Goal: Information Seeking & Learning: Learn about a topic

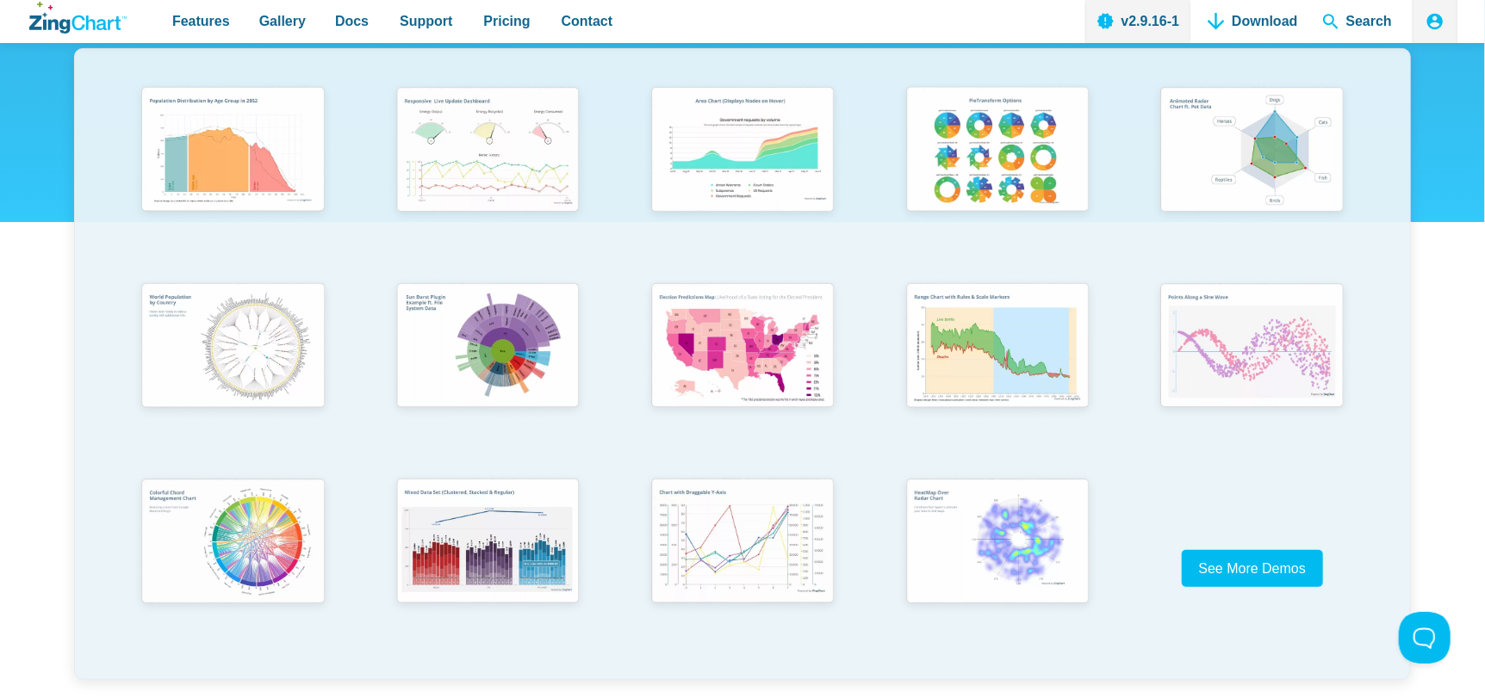
scroll to position [344, 0]
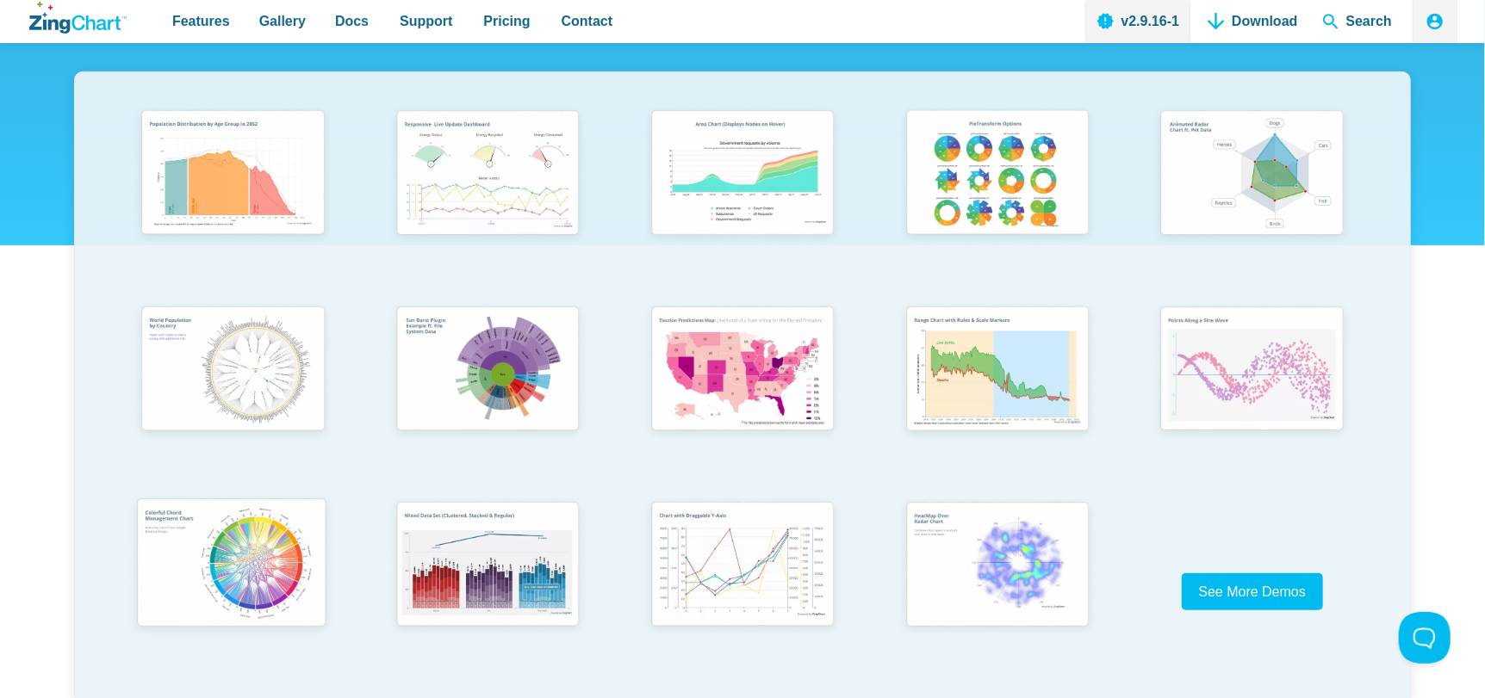
click at [258, 545] on img "App Content" at bounding box center [231, 565] width 210 height 150
click at [648, 373] on img "App Content" at bounding box center [741, 370] width 210 height 150
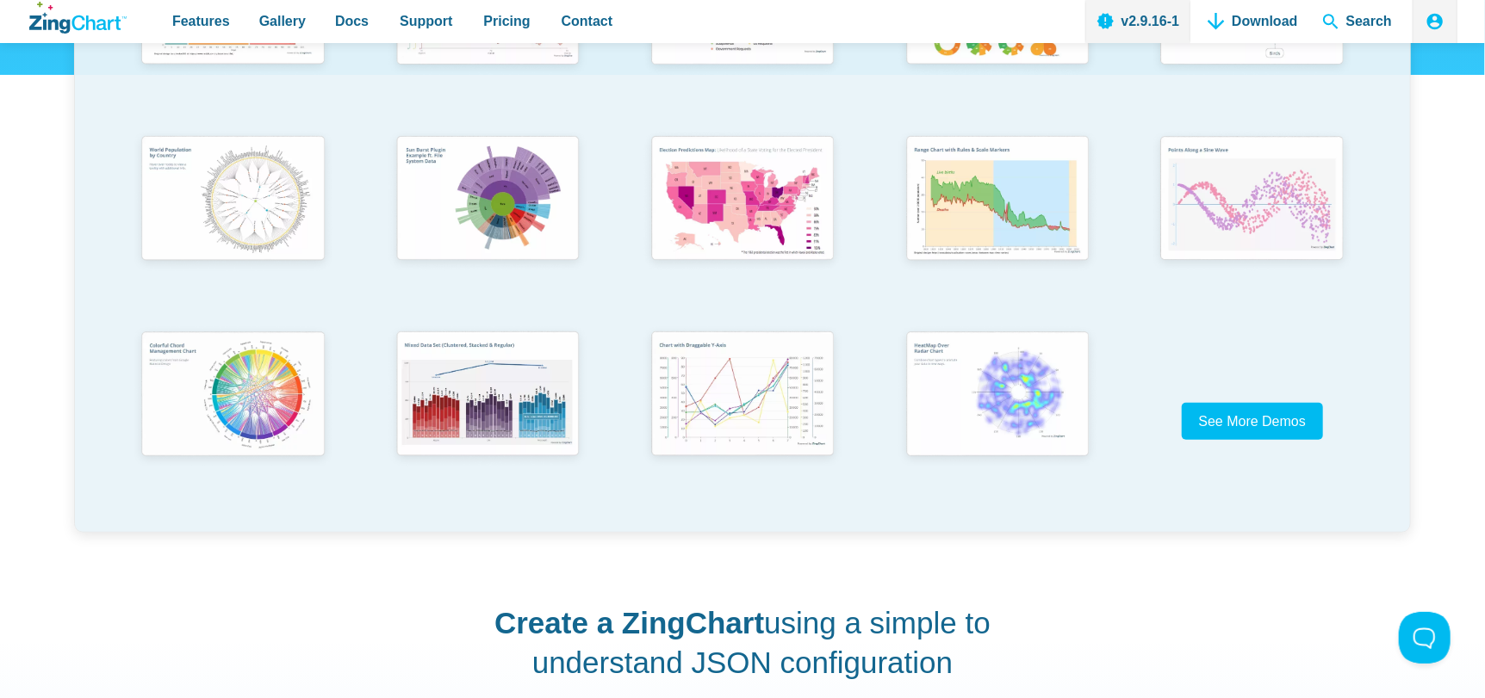
scroll to position [430, 0]
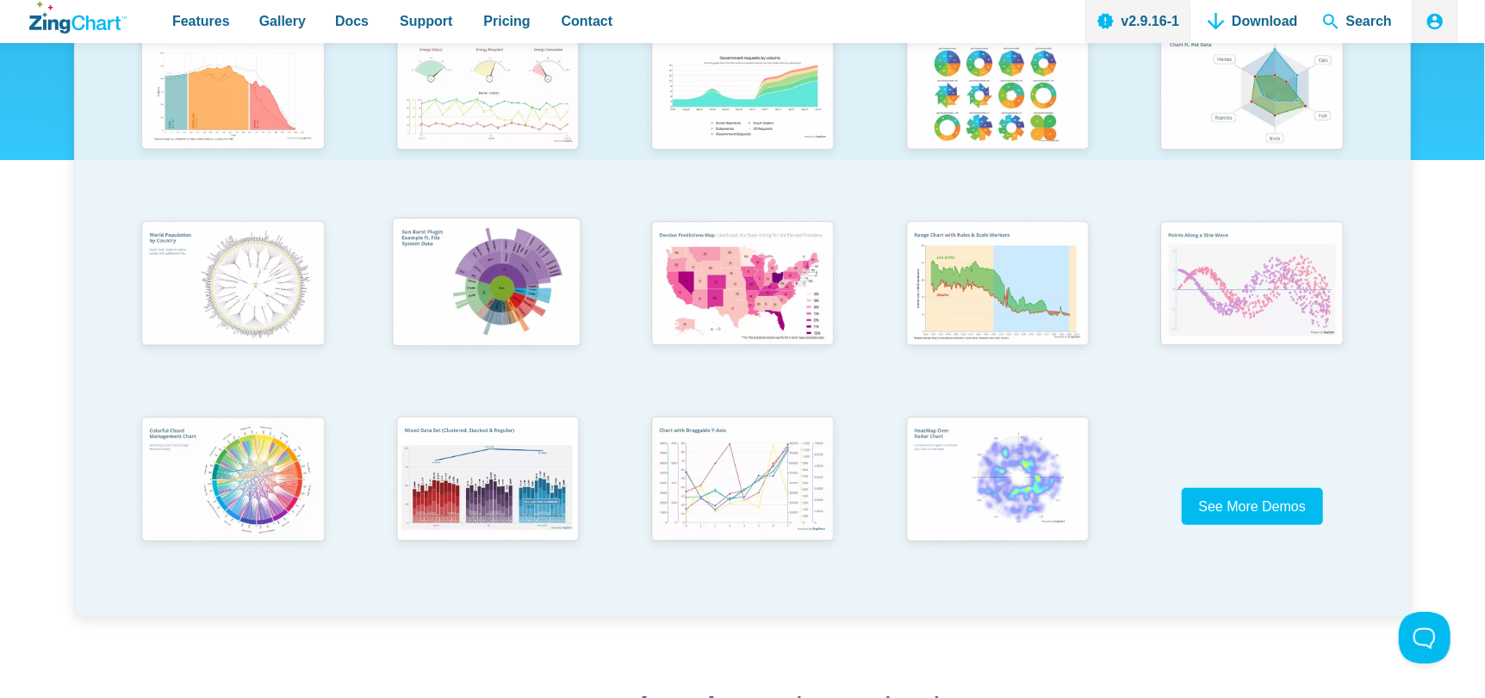
click at [499, 311] on img "App Content" at bounding box center [486, 284] width 210 height 150
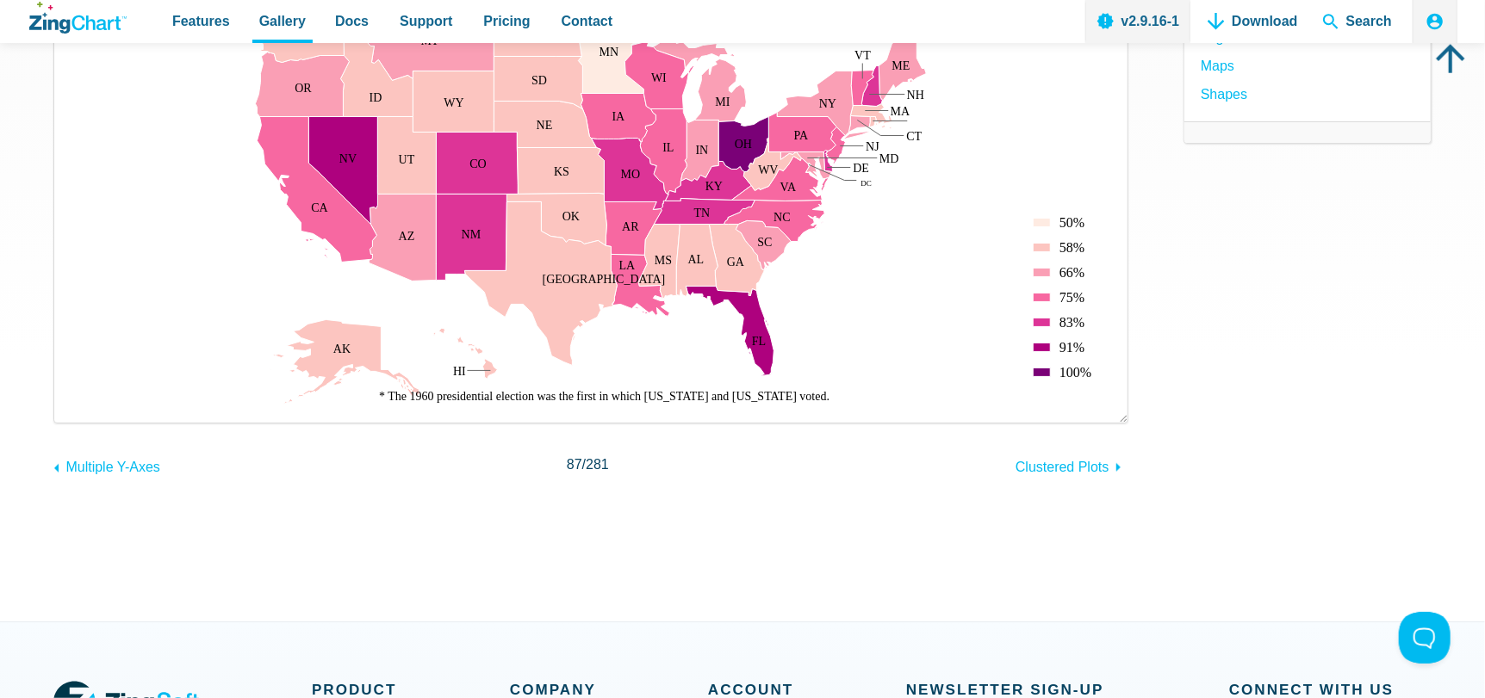
scroll to position [257, 0]
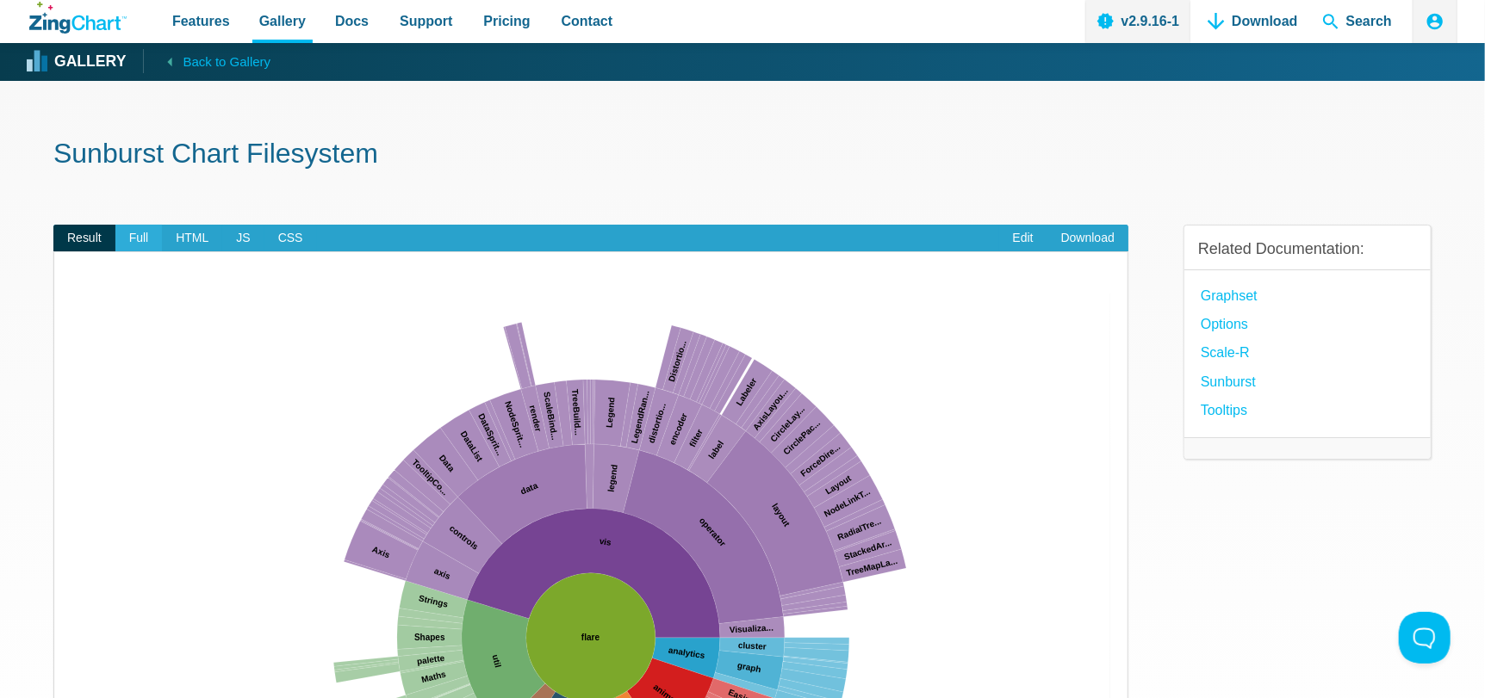
click at [140, 234] on span "Full" at bounding box center [138, 239] width 47 height 28
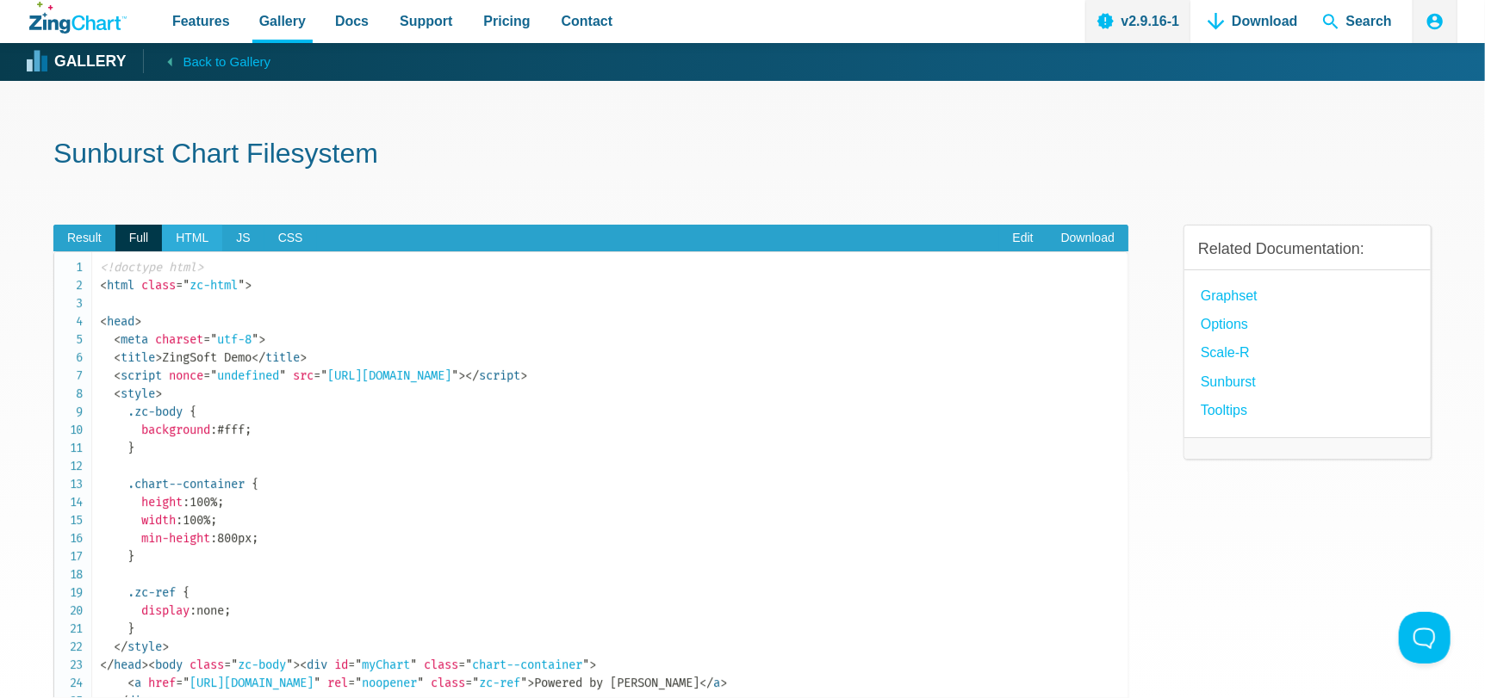
click at [192, 236] on span "HTML" at bounding box center [192, 239] width 60 height 28
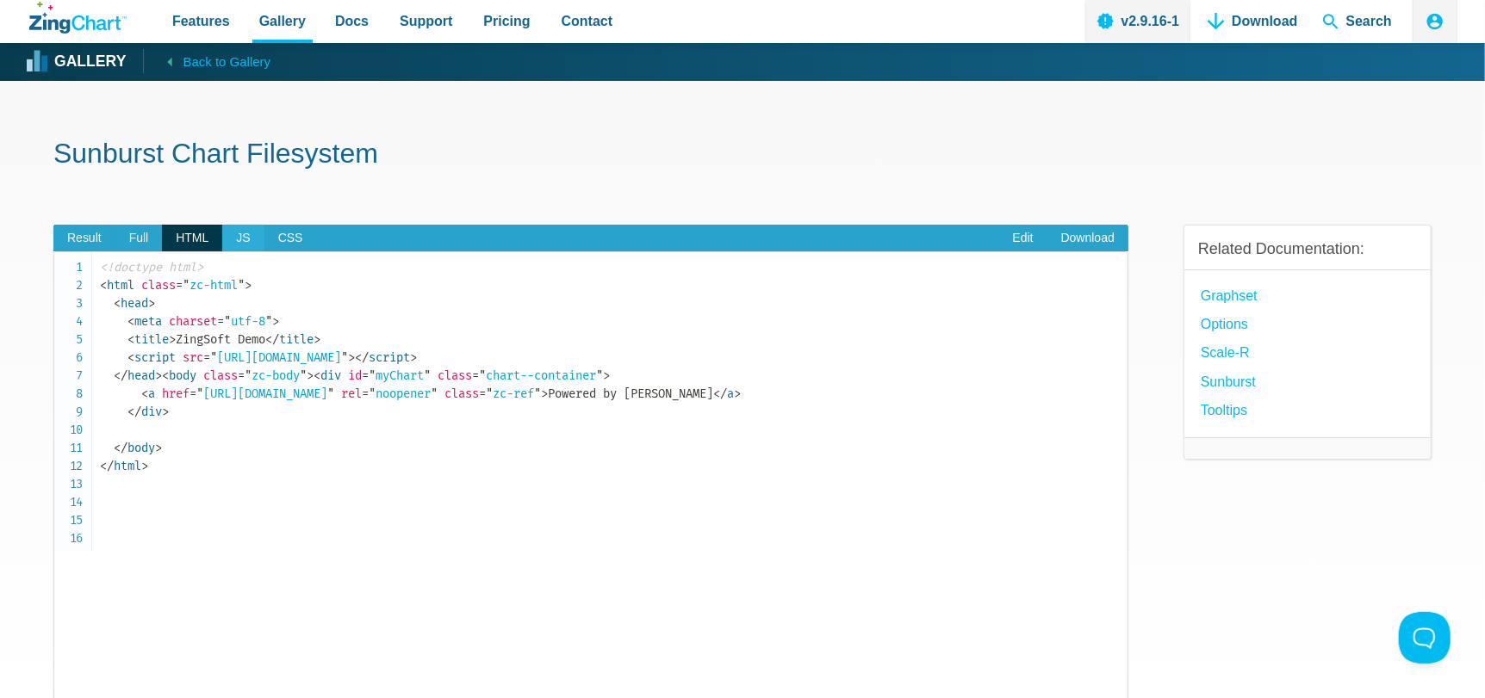
click at [248, 242] on span "JS" at bounding box center [242, 239] width 41 height 28
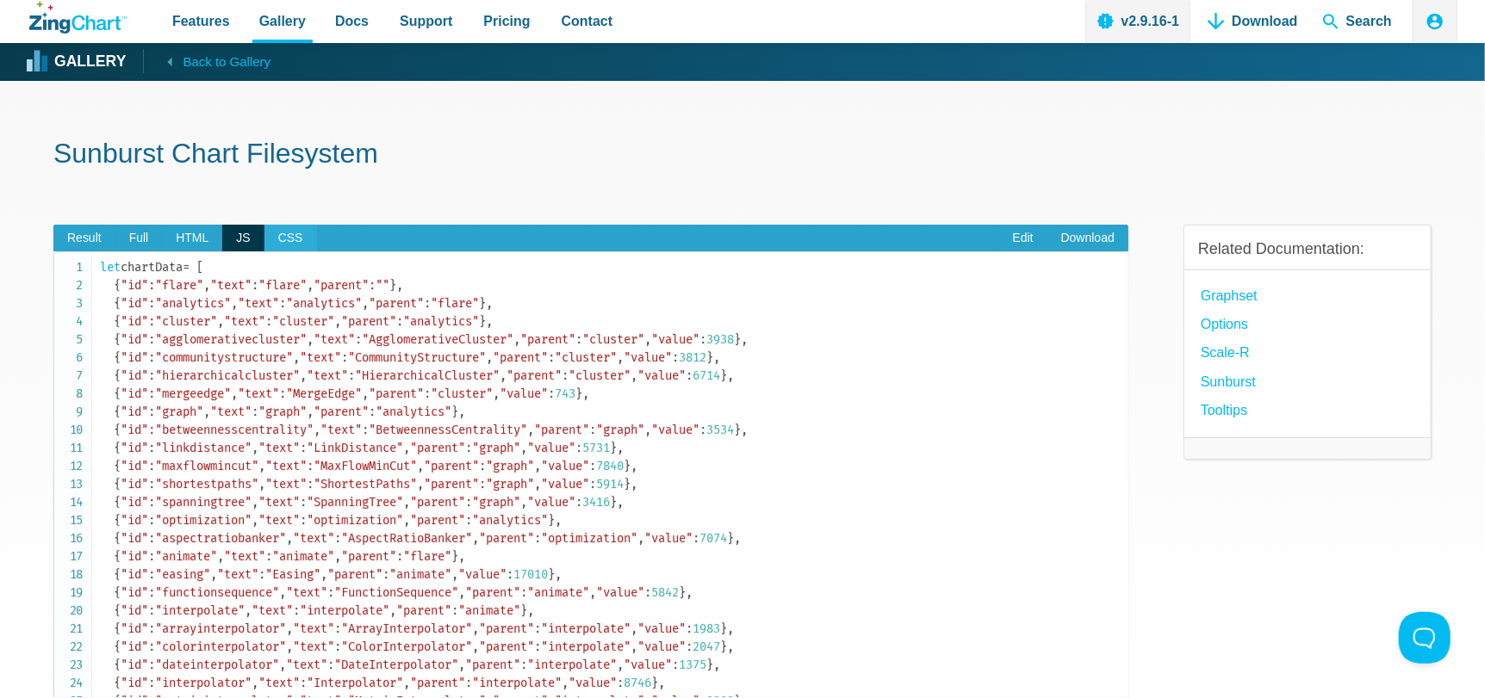
click at [297, 239] on span "CSS" at bounding box center [290, 239] width 53 height 28
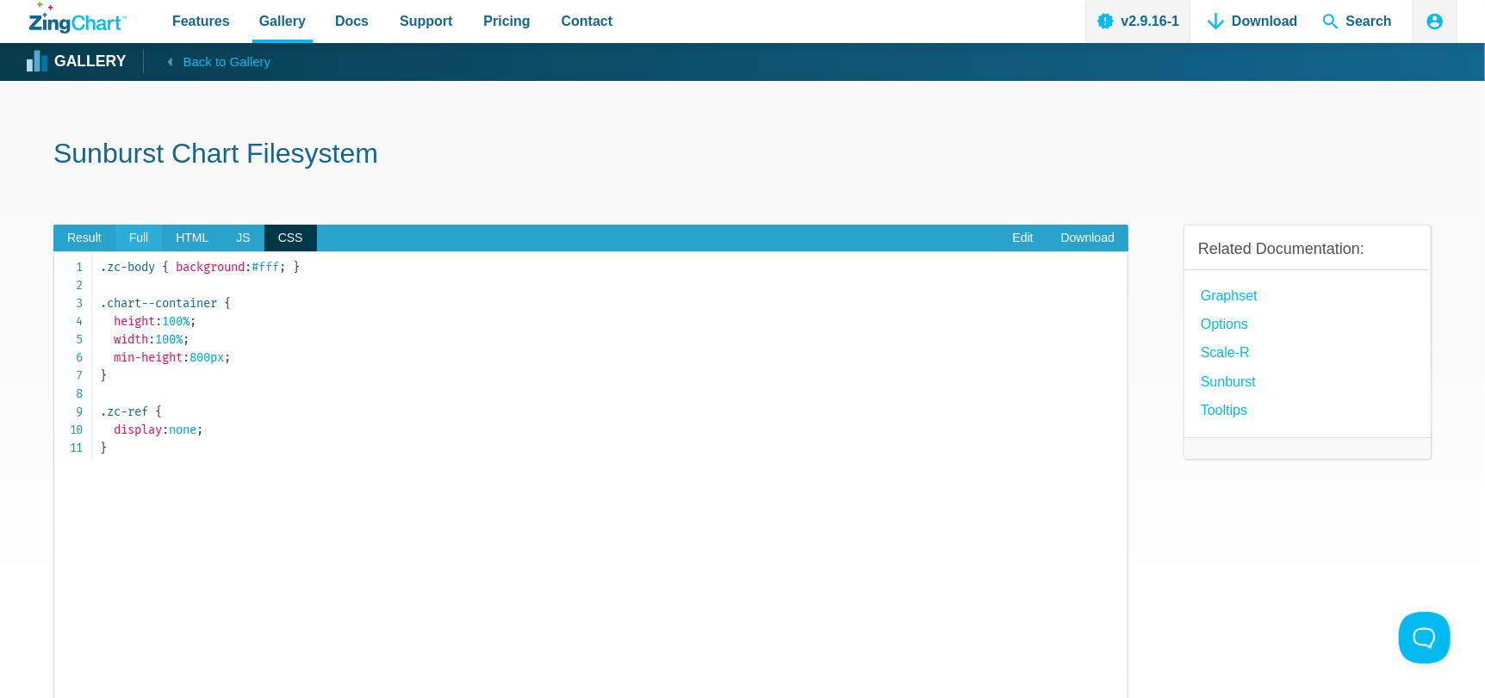
click at [133, 230] on span "Full" at bounding box center [138, 239] width 47 height 28
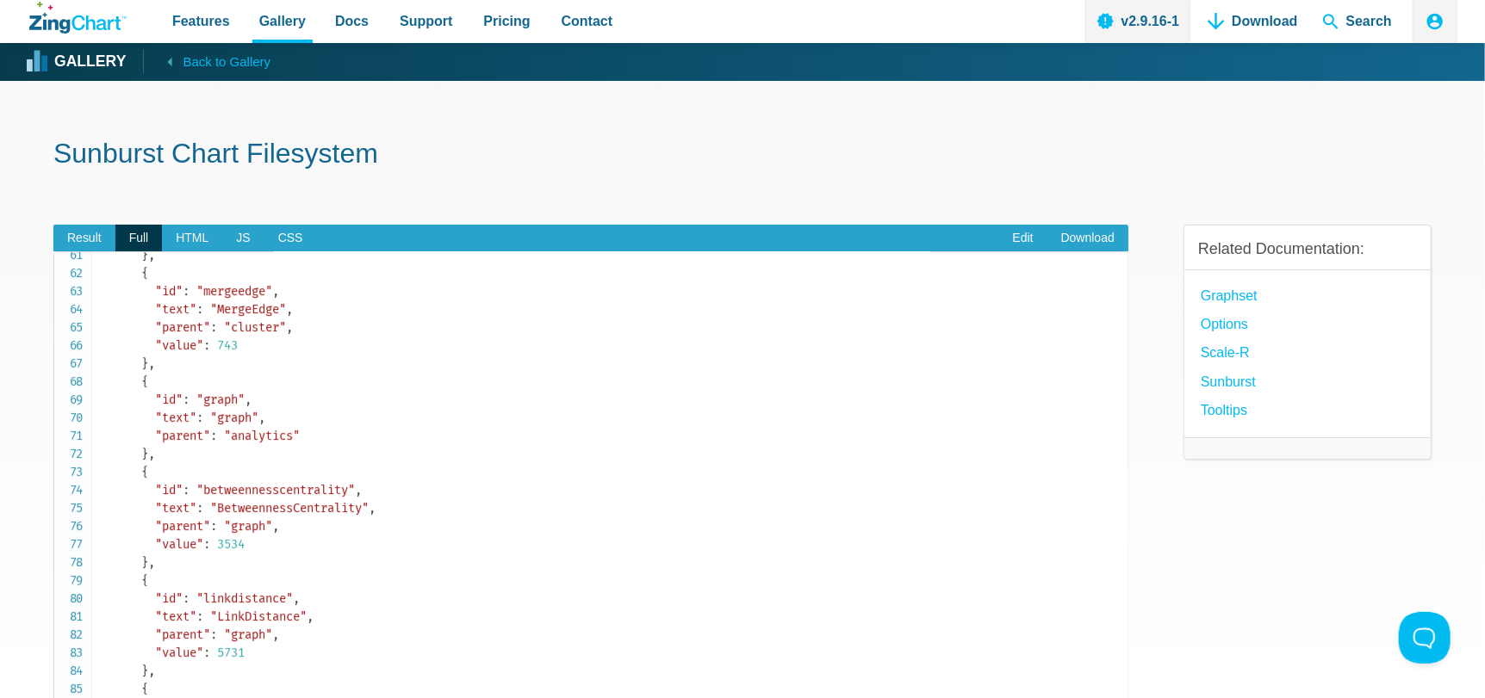
scroll to position [860, 0]
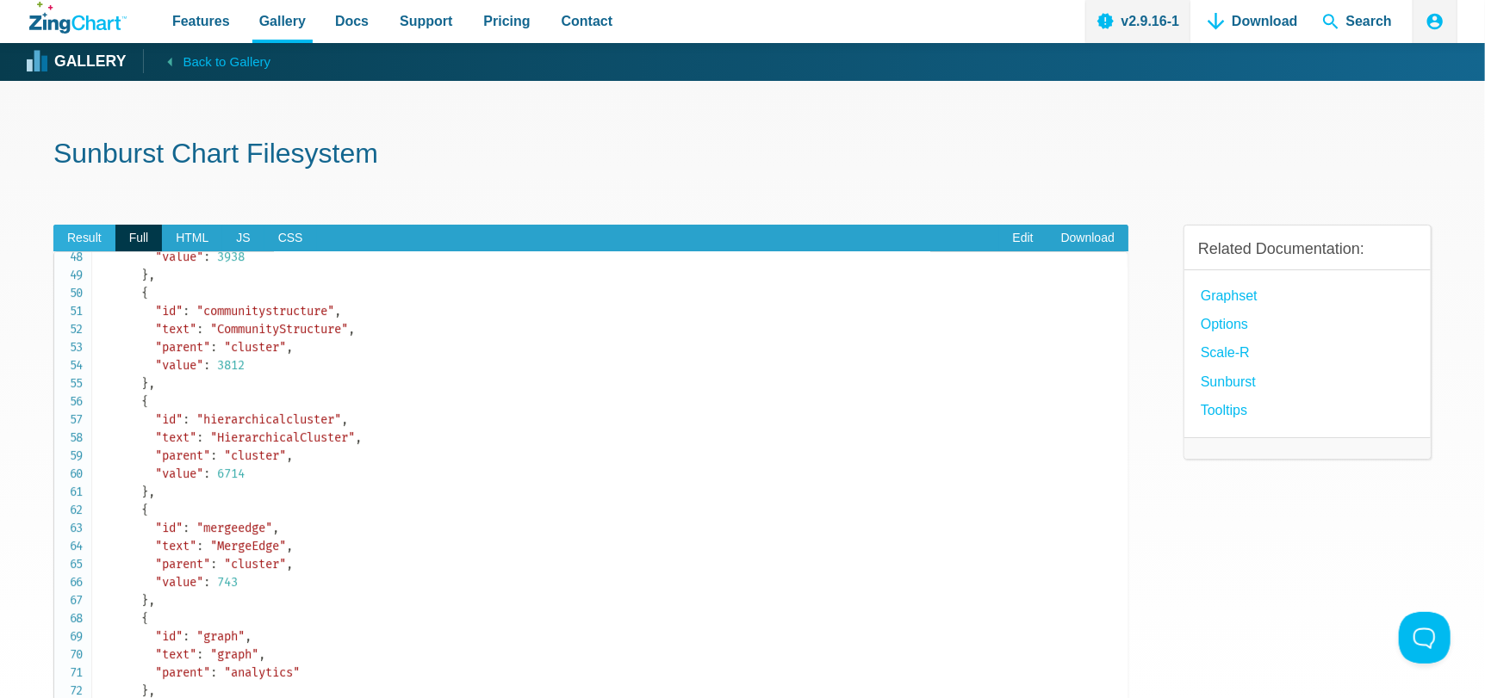
click at [98, 240] on span "Result" at bounding box center [84, 239] width 62 height 28
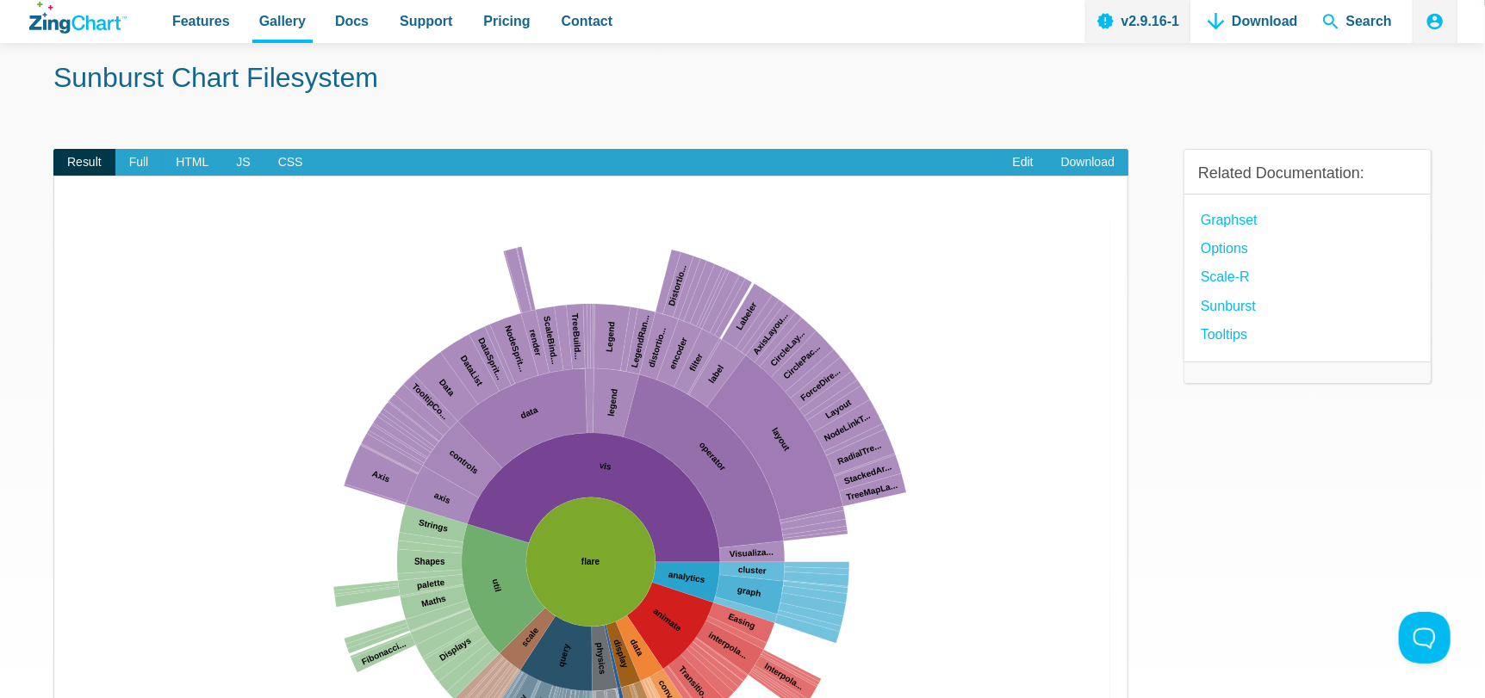
scroll to position [0, 0]
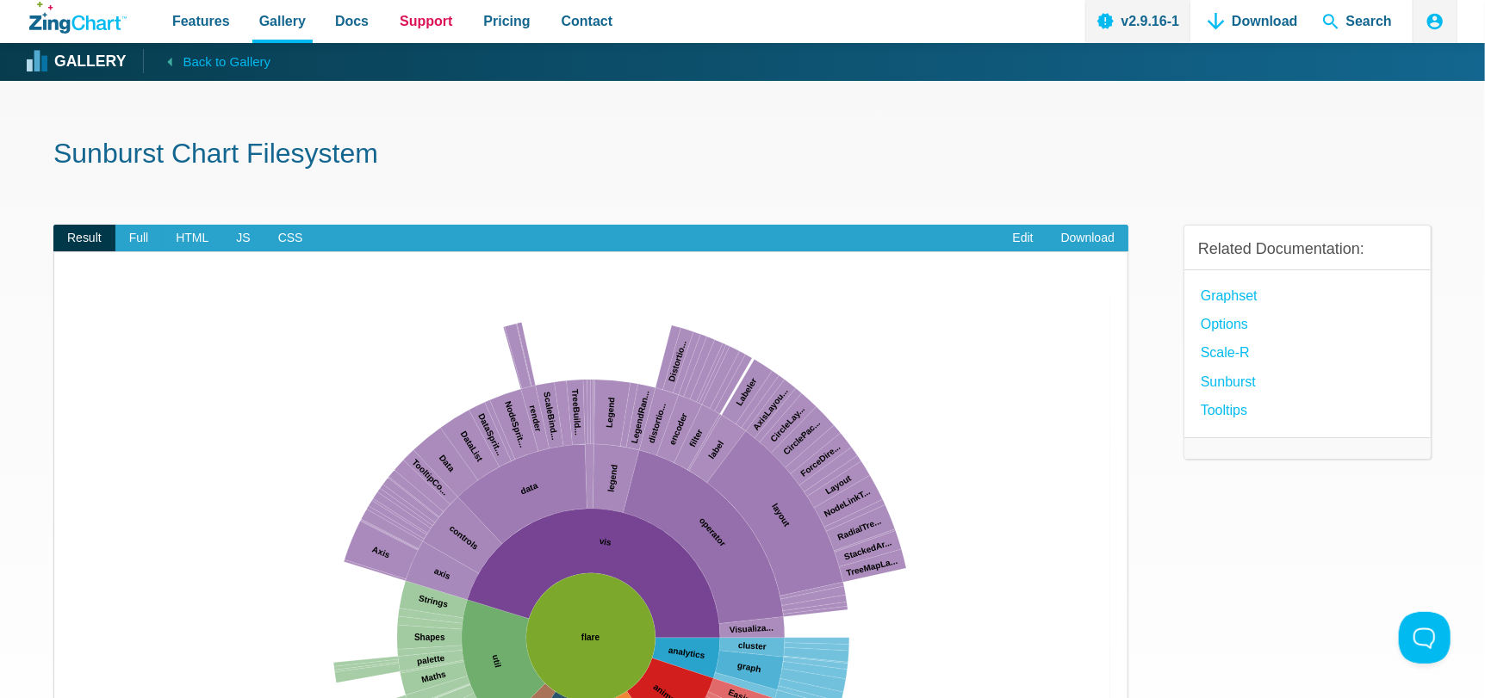
click at [411, 18] on span "Support" at bounding box center [426, 20] width 53 height 23
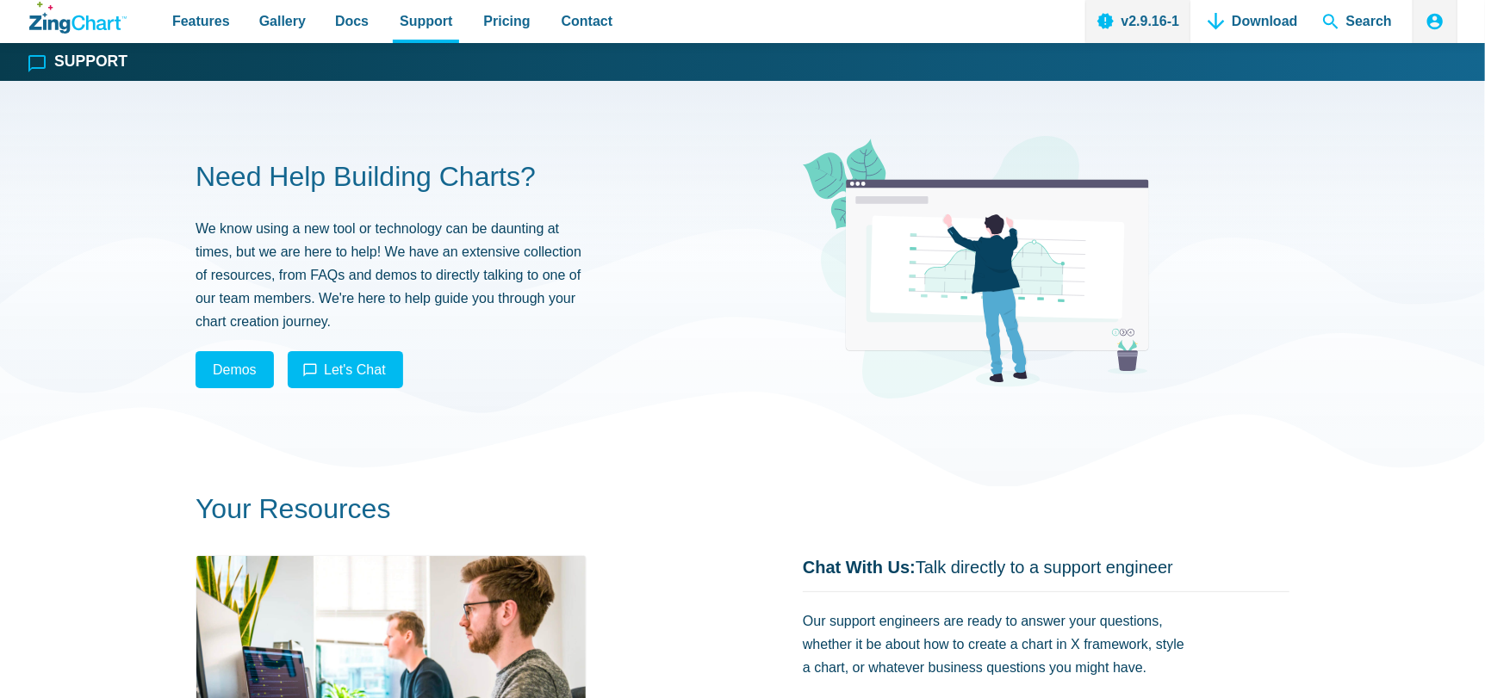
click at [357, 17] on link "Docs" at bounding box center [351, 21] width 47 height 43
